Goal: Find specific page/section: Find specific page/section

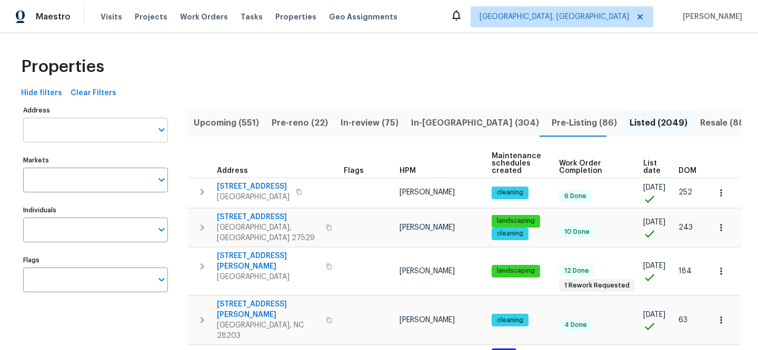
click at [86, 128] on input "Address" at bounding box center [87, 130] width 129 height 25
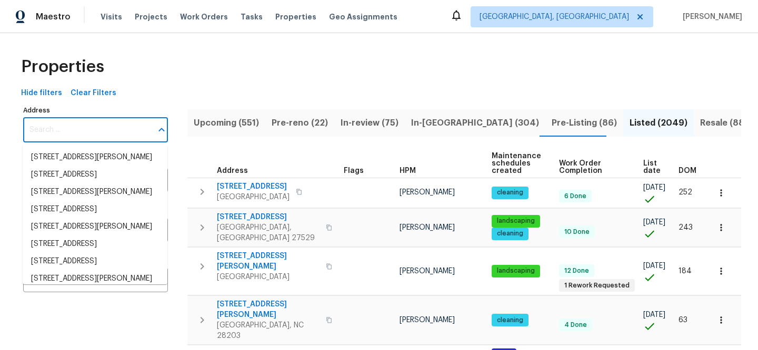
paste input "8815 Bronson Ln"
type input "8815 Bronson Ln"
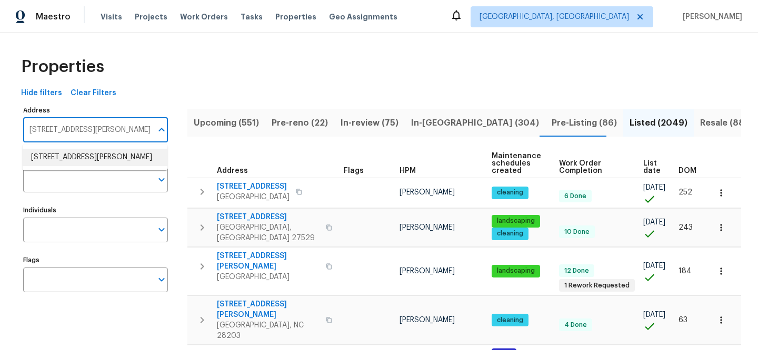
click at [130, 158] on li "8815 Bronson Ln Jacksonville FL 32219" at bounding box center [95, 157] width 145 height 17
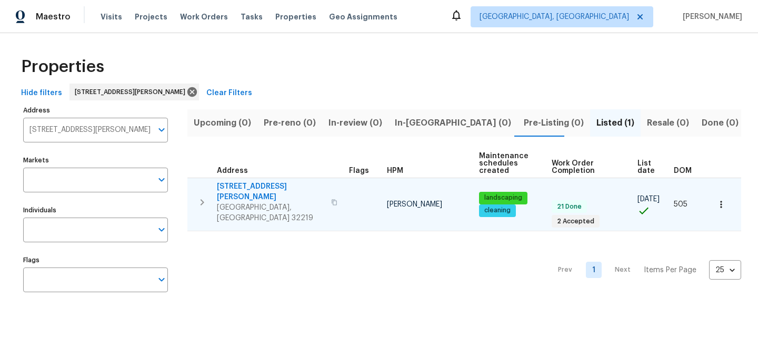
click at [243, 182] on span "8815 Bronson Ln" at bounding box center [271, 192] width 108 height 21
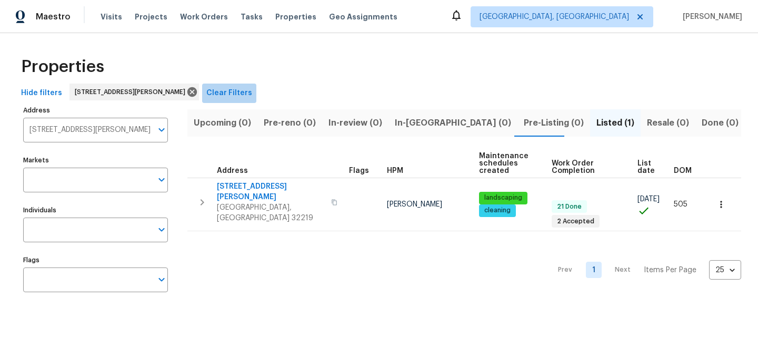
click at [236, 96] on span "Clear Filters" at bounding box center [229, 93] width 46 height 13
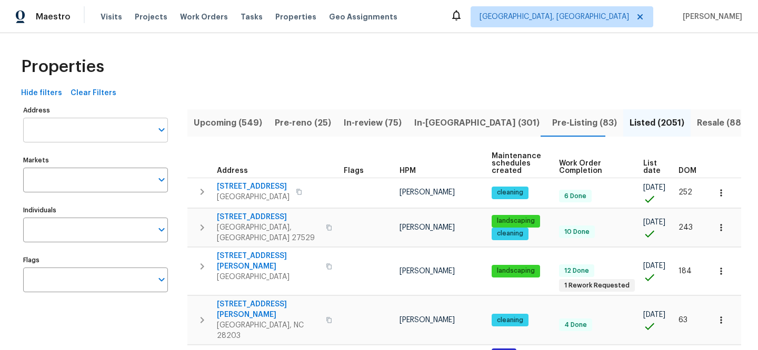
click at [73, 126] on input "Address" at bounding box center [87, 130] width 129 height 25
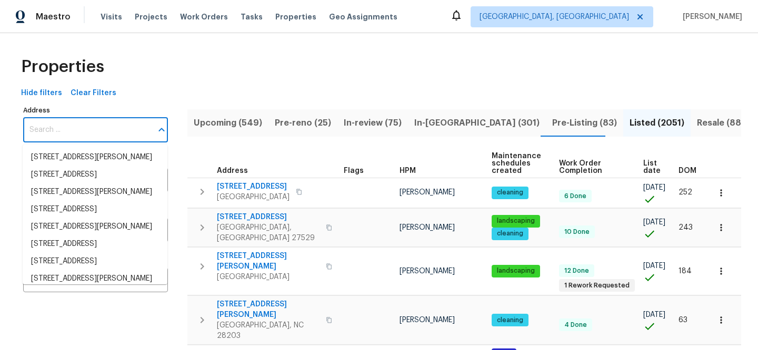
paste input "8040 Goldenrod Ct"
type input "8040 Goldenrod Ct"
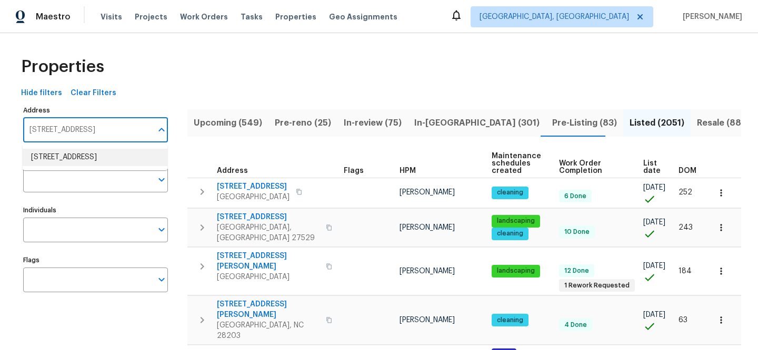
click at [111, 166] on li "8040 Goldenrod Ct Indianapolis IN 46219" at bounding box center [95, 157] width 145 height 17
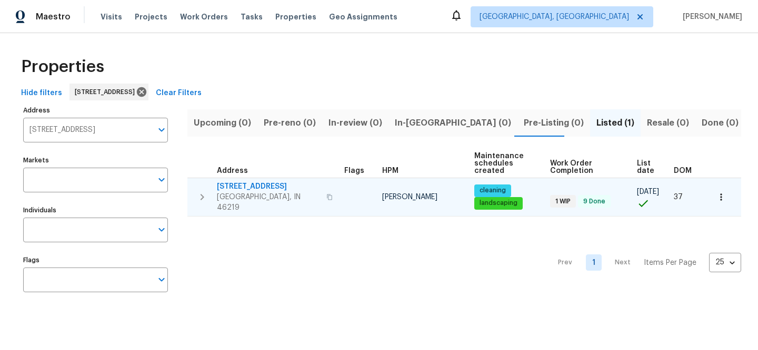
click at [270, 188] on span "8040 Goldenrod Ct" at bounding box center [268, 187] width 103 height 11
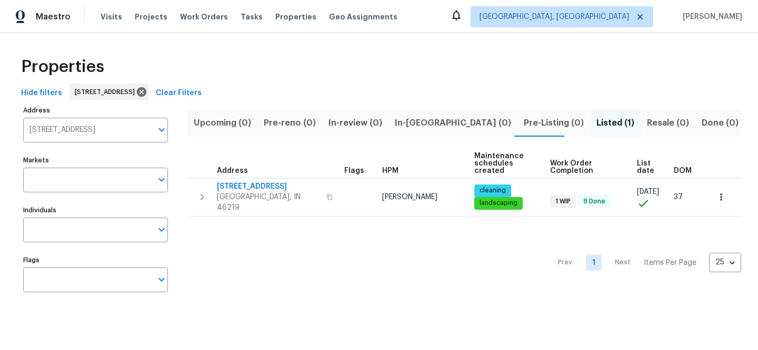
click at [202, 94] on span "Clear Filters" at bounding box center [179, 93] width 46 height 13
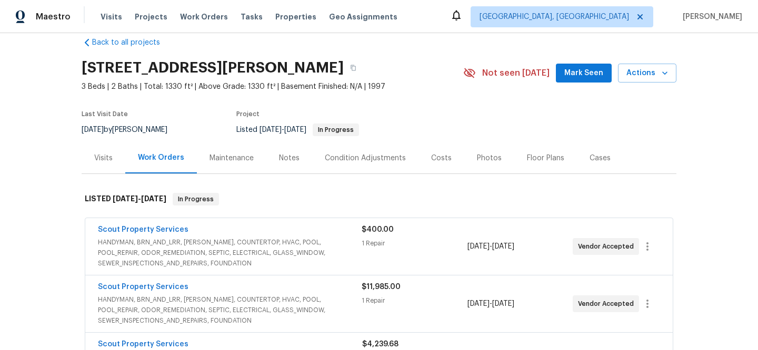
scroll to position [82, 0]
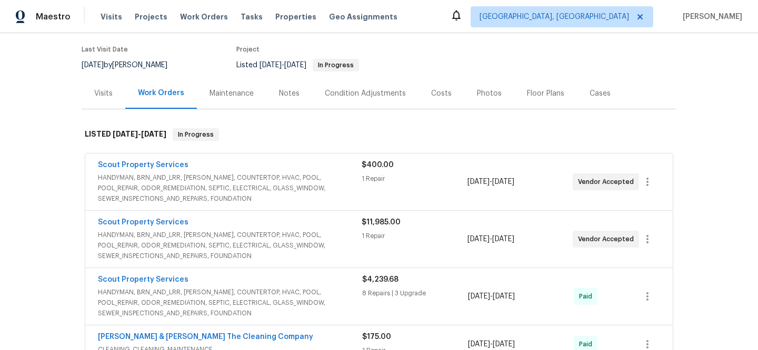
click at [292, 244] on span "HANDYMAN, BRN_AND_LRR, [PERSON_NAME], COUNTERTOP, HVAC, POOL, POOL_REPAIR, ODOR…" at bounding box center [230, 246] width 264 height 32
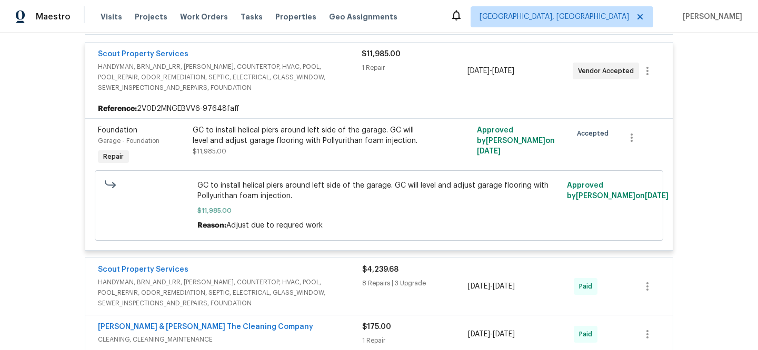
scroll to position [166, 0]
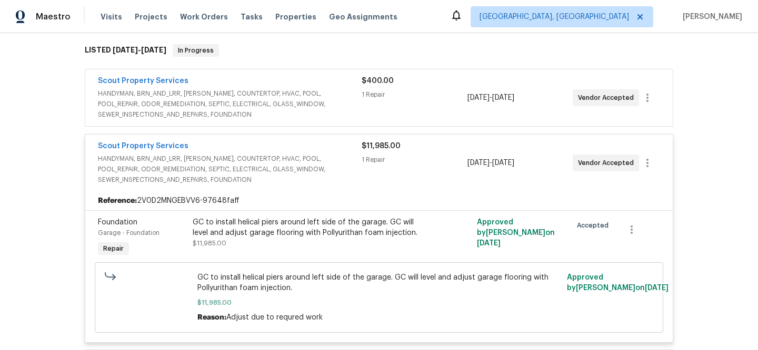
click at [315, 107] on span "HANDYMAN, BRN_AND_LRR, [PERSON_NAME], COUNTERTOP, HVAC, POOL, POOL_REPAIR, ODOR…" at bounding box center [230, 104] width 264 height 32
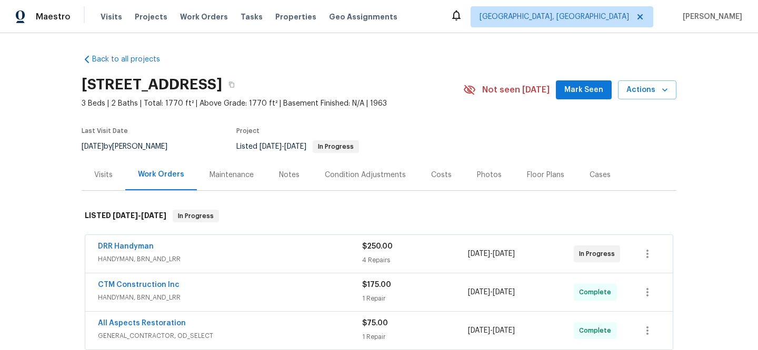
click at [264, 255] on span "HANDYMAN, BRN_AND_LRR" at bounding box center [230, 259] width 264 height 11
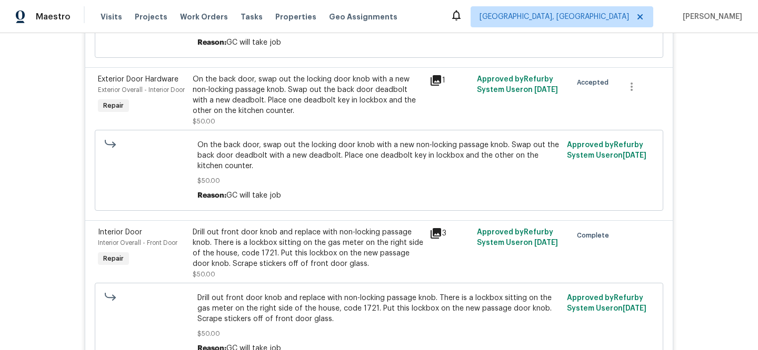
scroll to position [480, 0]
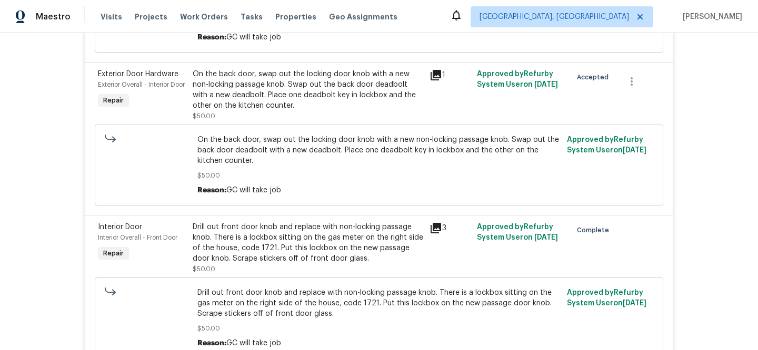
click at [435, 231] on icon at bounding box center [435, 228] width 11 height 11
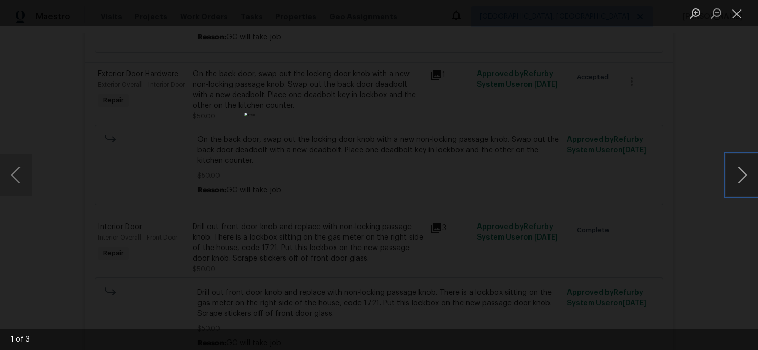
click at [738, 174] on button "Next image" at bounding box center [742, 175] width 32 height 42
click at [737, 176] on button "Next image" at bounding box center [742, 175] width 32 height 42
